Goal: Information Seeking & Learning: Learn about a topic

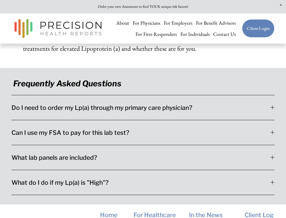
scroll to position [1439, 0]
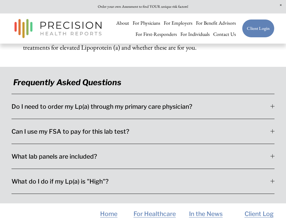
click at [269, 153] on span "What lab panels are included?" at bounding box center [140, 156] width 259 height 7
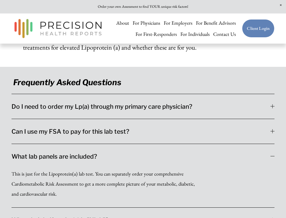
click at [269, 153] on span "What lab panels are included?" at bounding box center [140, 156] width 259 height 7
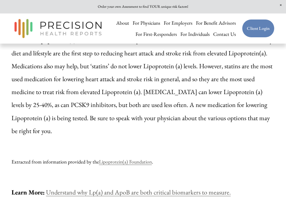
scroll to position [1115, 0]
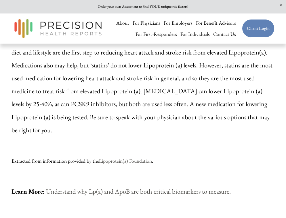
click at [148, 187] on link "Understand why Lp(a) and ApoB are both critical biomarkers to measure." at bounding box center [138, 191] width 184 height 9
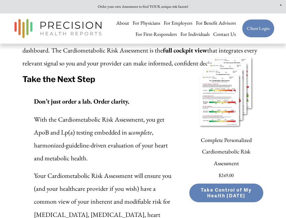
scroll to position [1708, 0]
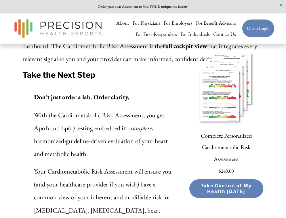
click at [219, 130] on link "Complete Personalized Cardiometabolic Risk Assessment" at bounding box center [226, 147] width 74 height 34
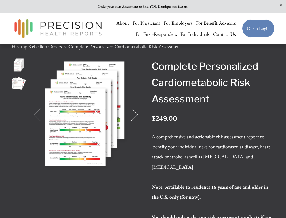
scroll to position [19, 0]
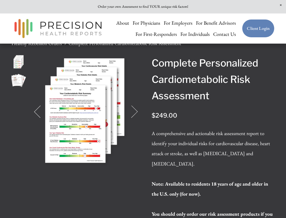
click at [137, 114] on button "Next" at bounding box center [131, 112] width 14 height 14
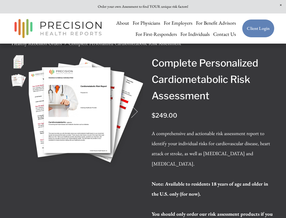
click at [137, 114] on button "Next" at bounding box center [131, 112] width 14 height 14
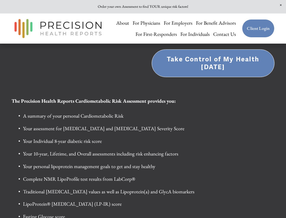
scroll to position [223, 0]
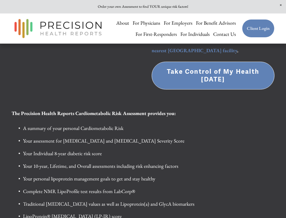
click at [191, 35] on link "For Individuals" at bounding box center [194, 33] width 29 height 11
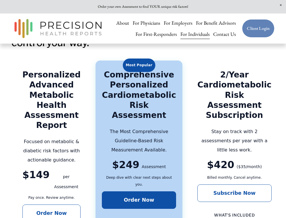
scroll to position [933, 0]
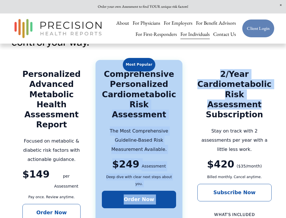
drag, startPoint x: 243, startPoint y: 93, endPoint x: 177, endPoint y: 75, distance: 68.1
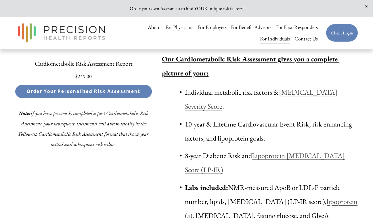
scroll to position [1625, 0]
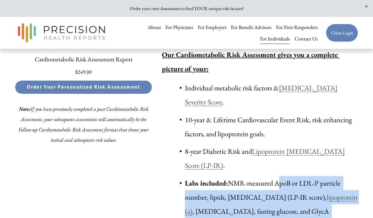
drag, startPoint x: 276, startPoint y: 143, endPoint x: 301, endPoint y: 177, distance: 42.1
click at [285, 177] on p "Labs included: NMR-measured ApoB or LDL-P particle number, lipids, insulin resi…" at bounding box center [271, 204] width 173 height 57
copy p "ApoB or LDL-P particle number, lipids, insulin resistance (LP-IR score), lipopr…"
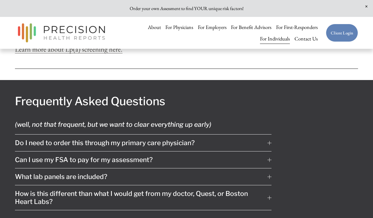
scroll to position [3093, 0]
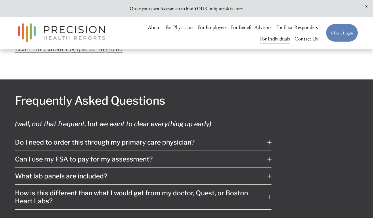
click at [270, 174] on div at bounding box center [269, 176] width 4 height 4
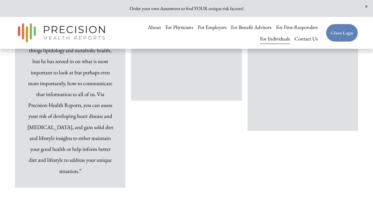
scroll to position [3749, 0]
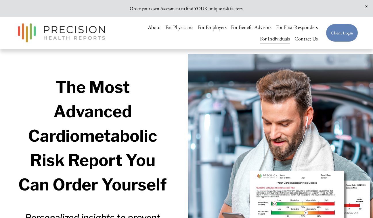
click at [365, 7] on span "Close Announcement" at bounding box center [366, 6] width 13 height 13
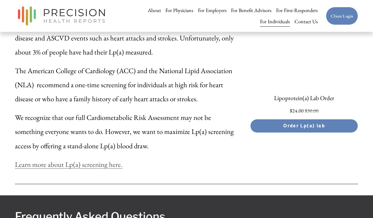
scroll to position [2959, 0]
